Goal: Information Seeking & Learning: Learn about a topic

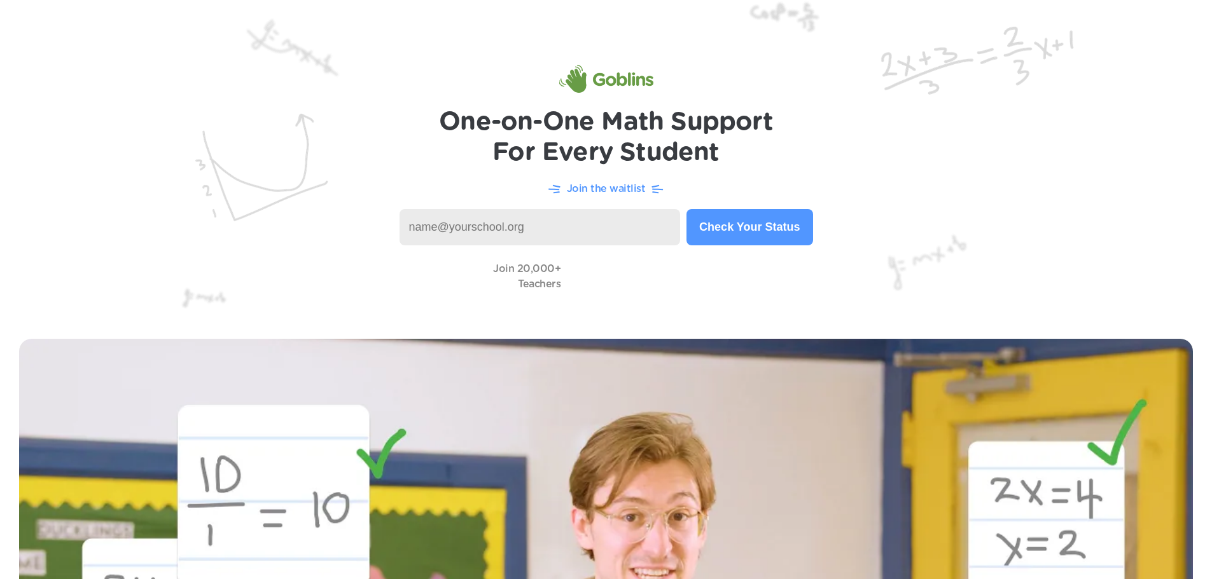
click at [634, 139] on h1 "One-on-One Math Support For Every Student" at bounding box center [606, 137] width 334 height 61
click at [751, 127] on h1 "One-on-One Math Support For Every Student" at bounding box center [606, 137] width 334 height 61
click at [727, 137] on h1 "One-on-One Math Support For Every Student" at bounding box center [606, 137] width 334 height 61
click at [630, 185] on p "Join the waitlist" at bounding box center [606, 188] width 79 height 15
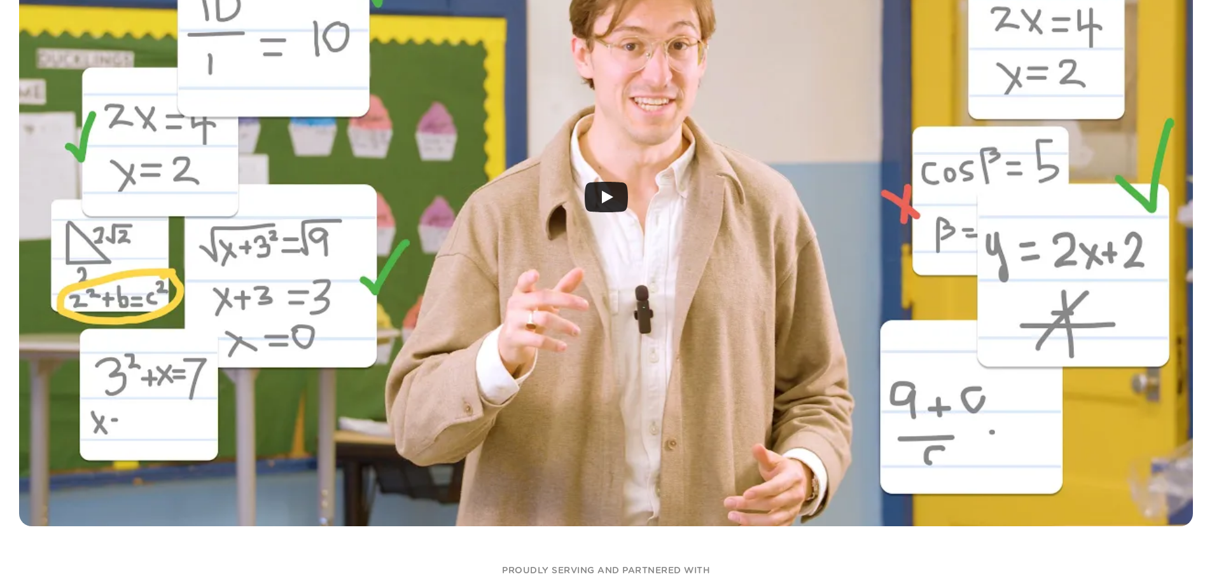
scroll to position [466, 0]
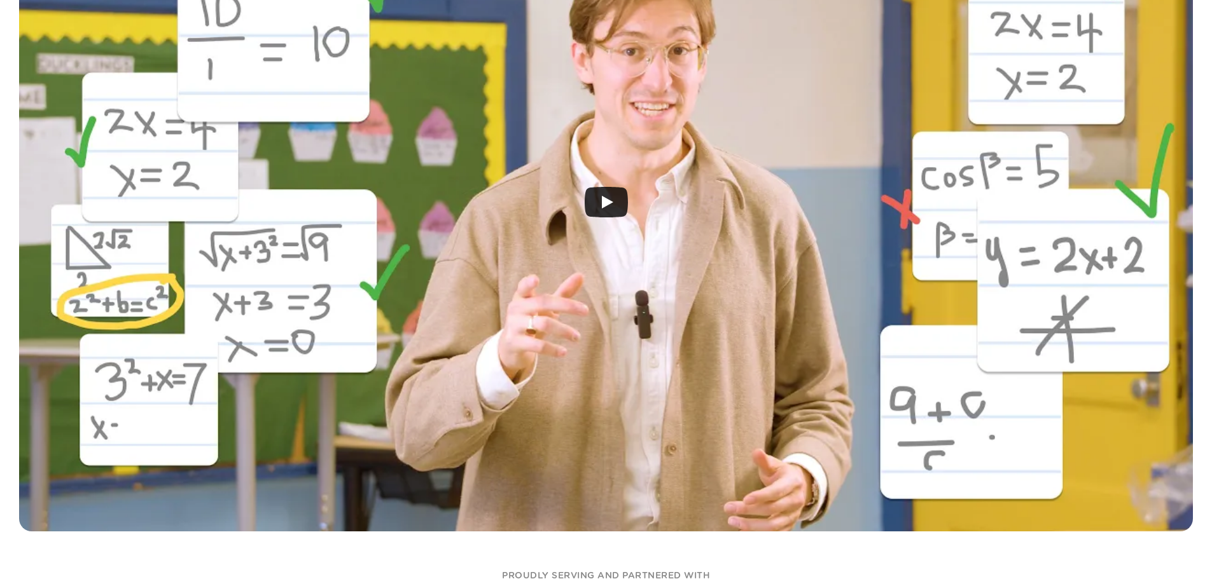
click at [614, 201] on icon "Play" at bounding box center [606, 202] width 43 height 31
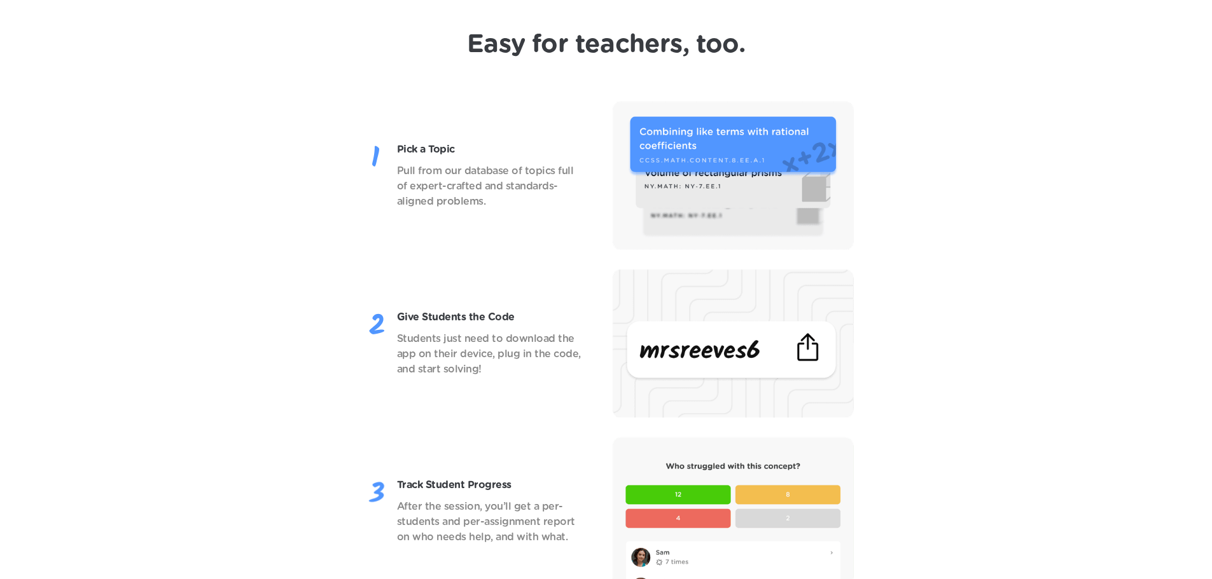
scroll to position [1654, 0]
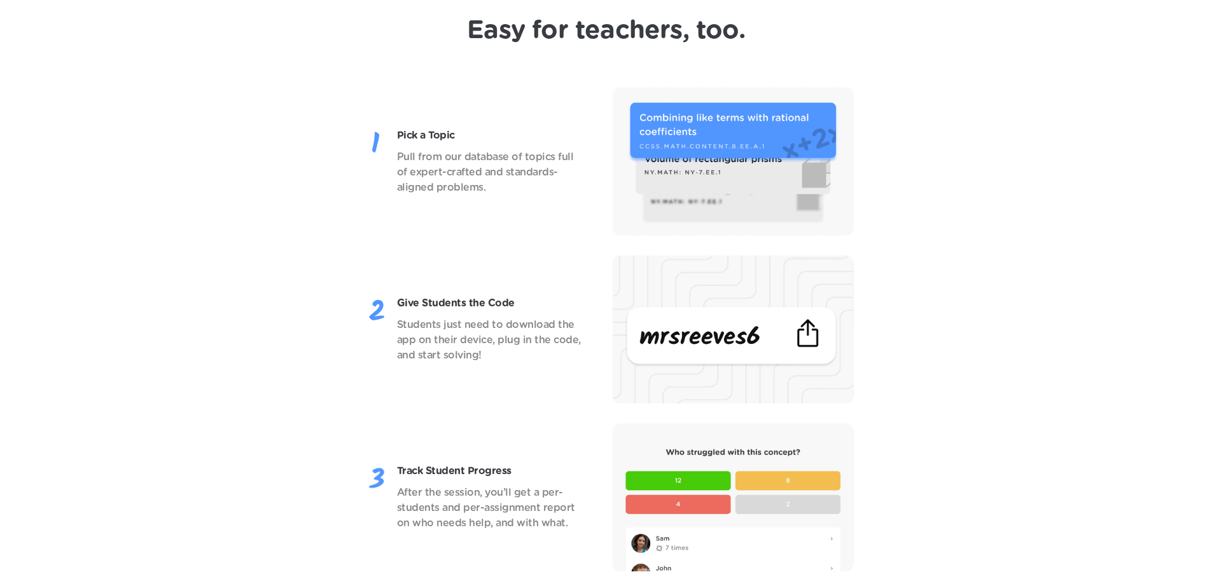
click at [704, 204] on img at bounding box center [733, 161] width 242 height 149
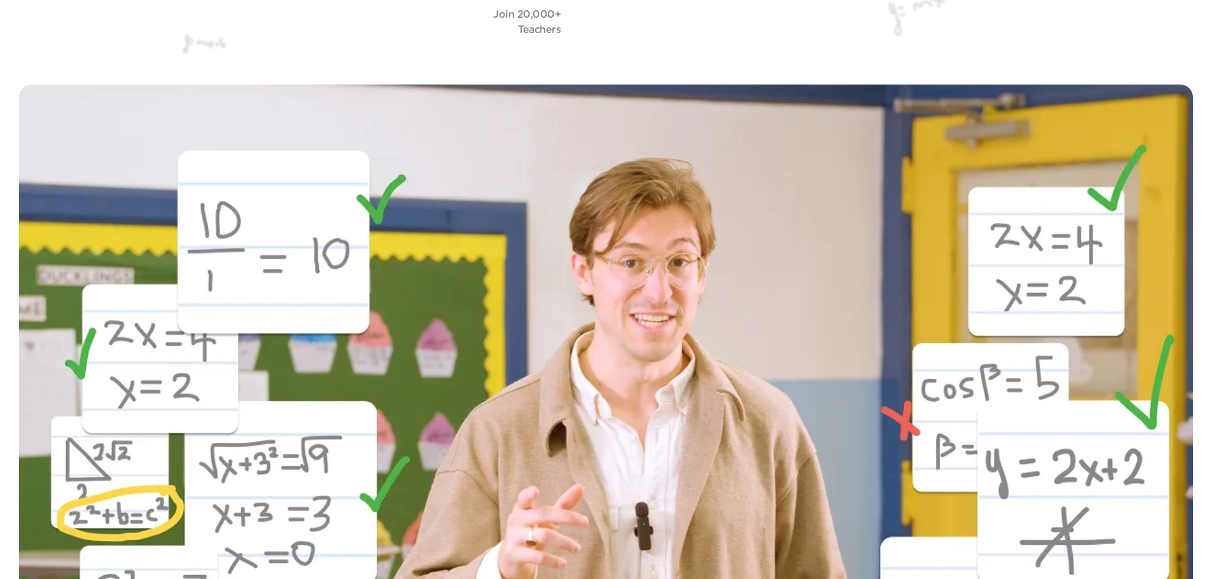
scroll to position [0, 0]
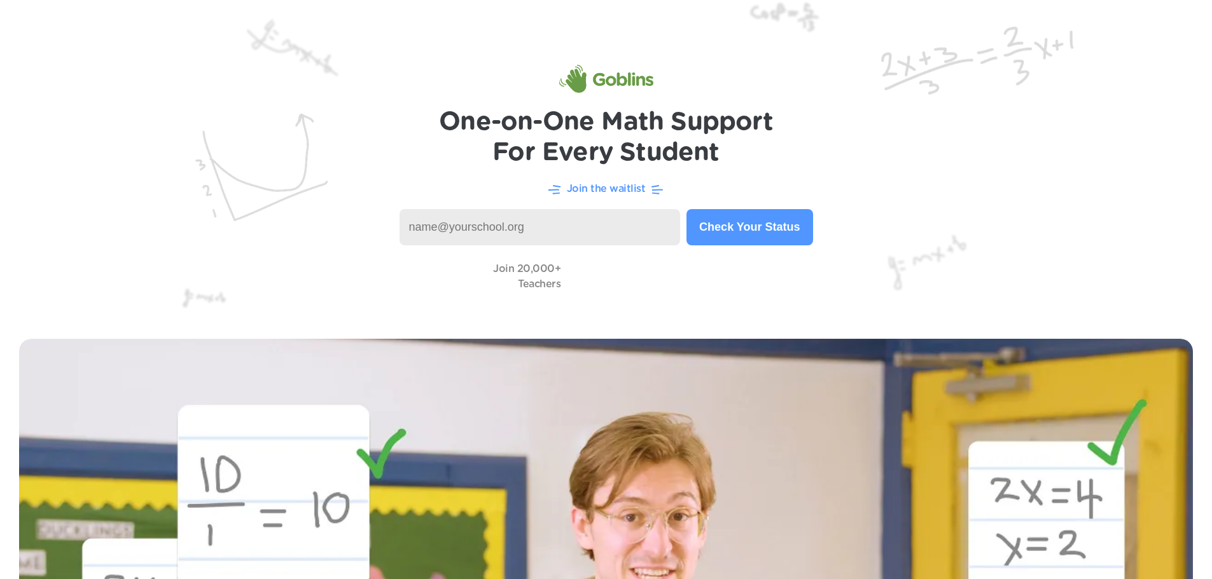
click at [220, 214] on img at bounding box center [606, 160] width 1212 height 320
click at [636, 137] on h1 "One-on-One Math Support For Every Student" at bounding box center [606, 137] width 334 height 61
